Goal: Check status: Check status

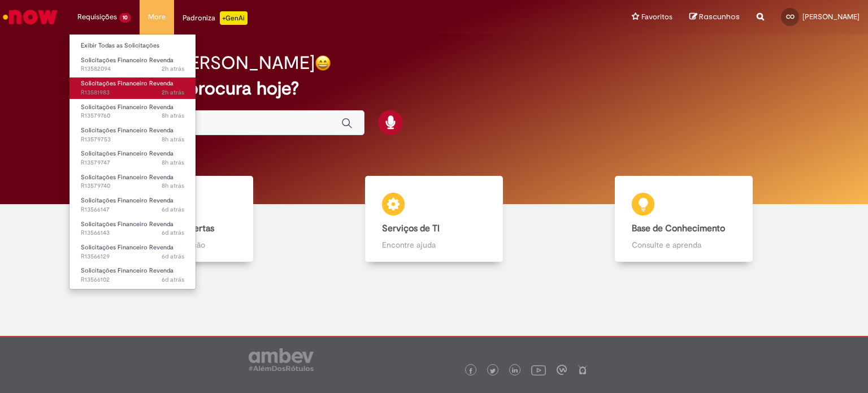
click at [94, 87] on span "Solicitações Financeiro Revenda" at bounding box center [127, 83] width 93 height 8
